Goal: Communication & Community: Answer question/provide support

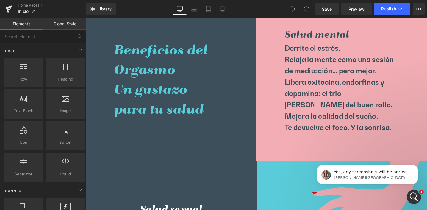
scroll to position [484, 0]
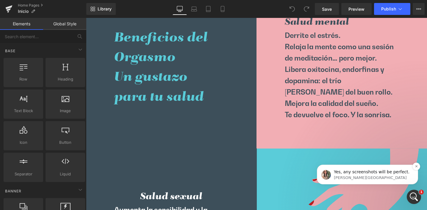
click at [364, 172] on p "Yes, any screenshots will be perfect." at bounding box center [372, 172] width 77 height 6
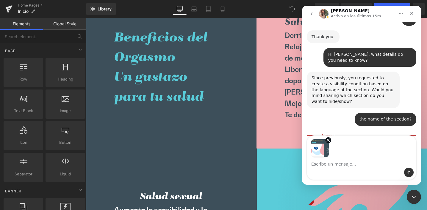
scroll to position [856, 0]
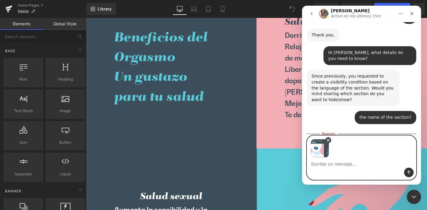
click at [328, 140] on icon "Remove image 1" at bounding box center [328, 139] width 5 height 5
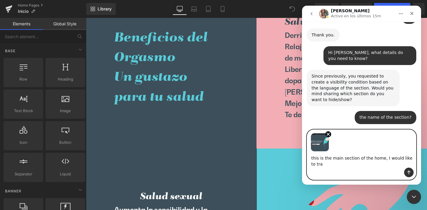
scroll to position [862, 0]
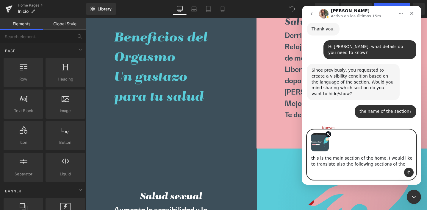
type textarea "this is the main section of the home, I would like to translate also the follow…"
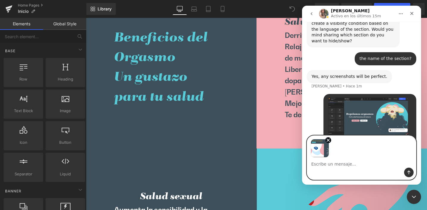
scroll to position [917, 0]
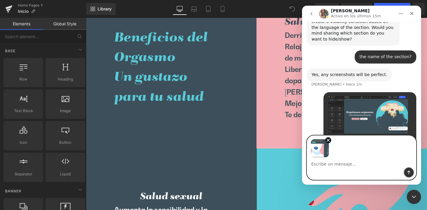
click at [410, 172] on icon "Enviar un mensaje…" at bounding box center [409, 172] width 3 height 4
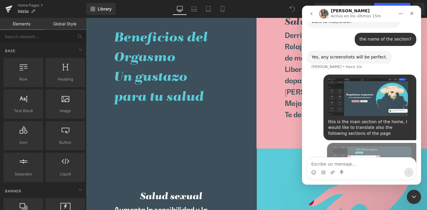
scroll to position [940, 0]
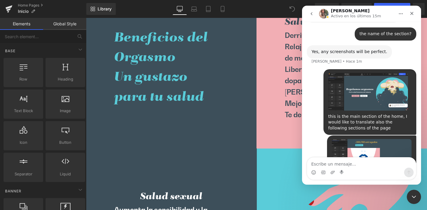
drag, startPoint x: 190, startPoint y: 145, endPoint x: 110, endPoint y: 134, distance: 80.6
click at [190, 145] on div at bounding box center [213, 96] width 427 height 192
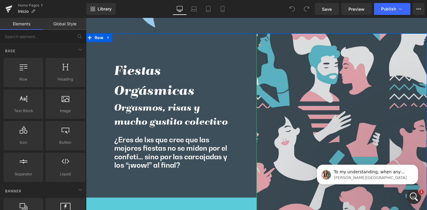
scroll to position [981, 0]
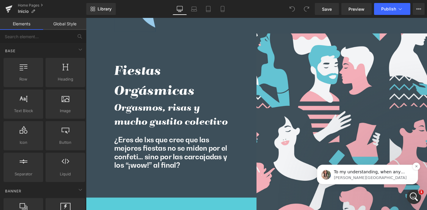
click at [369, 172] on p "To my understanding, when any customer viewing this page in English, the first …" at bounding box center [372, 172] width 77 height 6
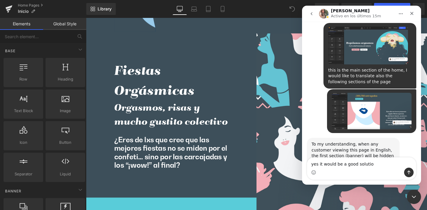
type textarea "yes it would be a good solution"
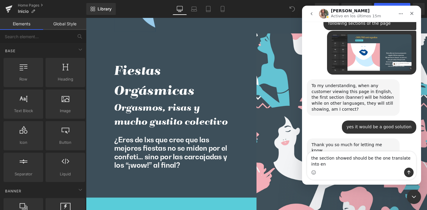
scroll to position [1045, 0]
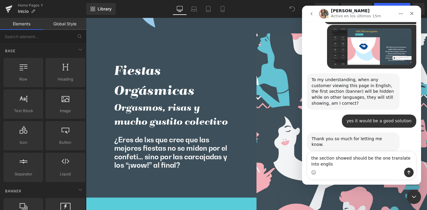
type textarea "the section showed should be the one translate into english"
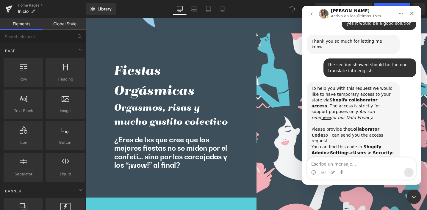
scroll to position [1150, 0]
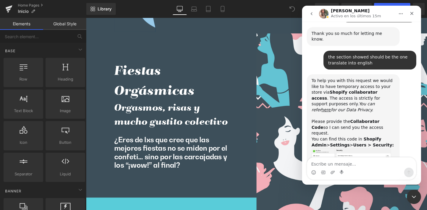
click at [360, 148] on img "Ann dice…" at bounding box center [352, 164] width 80 height 32
